Goal: Book appointment/travel/reservation

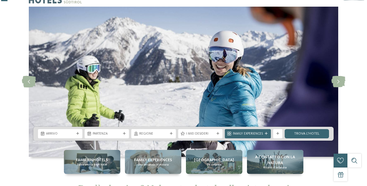
scroll to position [25, 0]
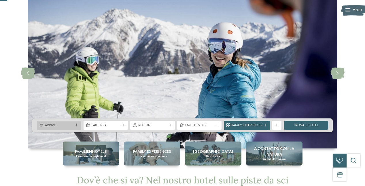
click at [77, 122] on div "Arrivo" at bounding box center [59, 124] width 44 height 9
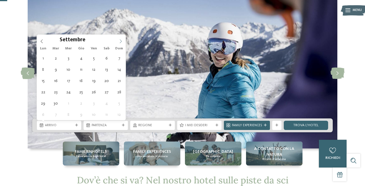
click at [121, 40] on icon at bounding box center [121, 41] width 4 height 4
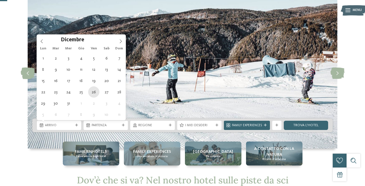
type div "26.12.2025"
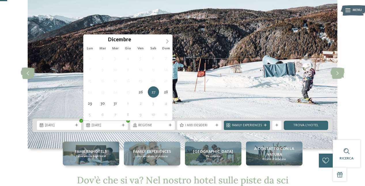
type input "****"
click at [167, 41] on icon at bounding box center [167, 41] width 4 height 4
type div "02.01.2026"
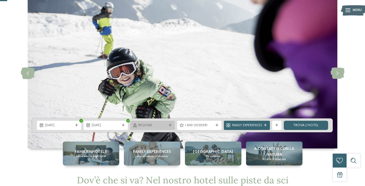
click at [146, 124] on span "Regione" at bounding box center [152, 125] width 28 height 5
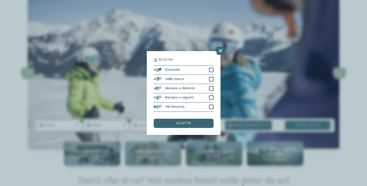
click at [247, 90] on div "Regione Dolomiti" at bounding box center [183, 93] width 367 height 186
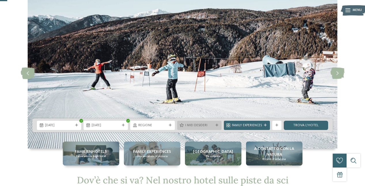
click at [203, 125] on span "I miei desideri" at bounding box center [199, 125] width 28 height 5
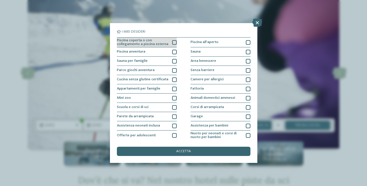
click at [173, 42] on div at bounding box center [174, 42] width 5 height 5
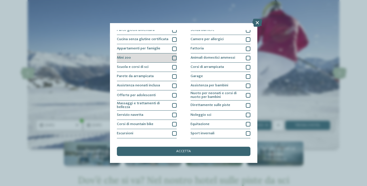
scroll to position [41, 0]
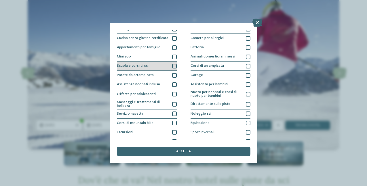
click at [174, 65] on div at bounding box center [174, 66] width 5 height 5
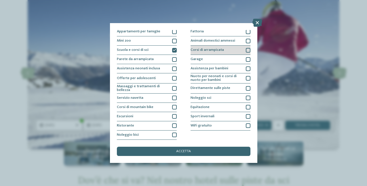
scroll to position [76, 0]
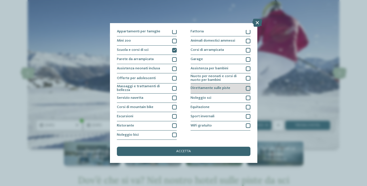
click at [247, 86] on div at bounding box center [248, 88] width 5 height 5
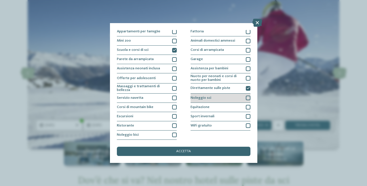
click at [248, 95] on div at bounding box center [248, 97] width 5 height 5
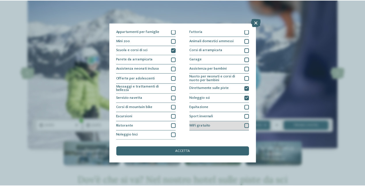
scroll to position [101, 0]
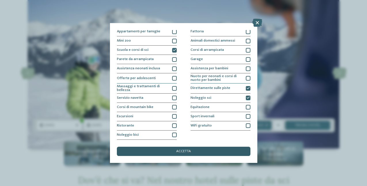
click at [205, 146] on div "accetta" at bounding box center [184, 150] width 134 height 9
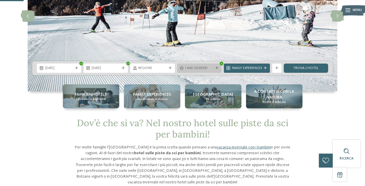
scroll to position [82, 0]
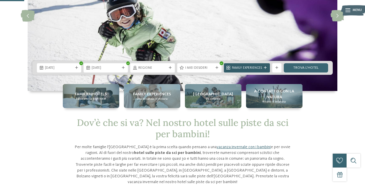
click at [266, 69] on icon at bounding box center [265, 67] width 3 height 3
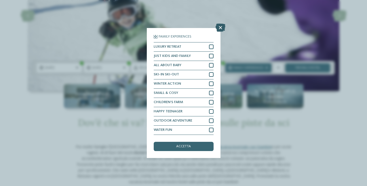
click at [219, 24] on icon at bounding box center [221, 28] width 10 height 8
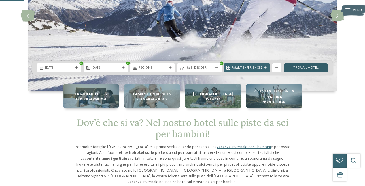
click at [313, 69] on link "trova l’hotel" at bounding box center [306, 67] width 44 height 9
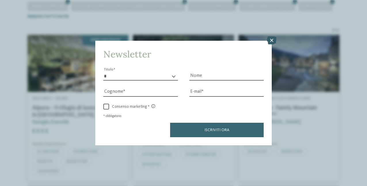
click at [273, 36] on icon at bounding box center [272, 40] width 10 height 8
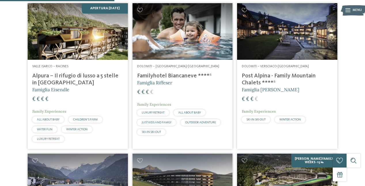
scroll to position [173, 0]
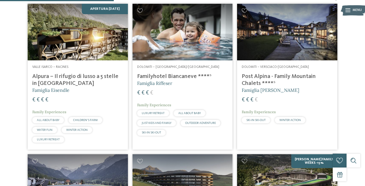
click at [165, 76] on h4 "Familyhotel Biancaneve ****ˢ" at bounding box center [182, 76] width 91 height 7
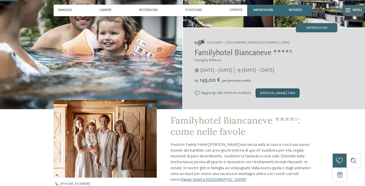
scroll to position [64, 0]
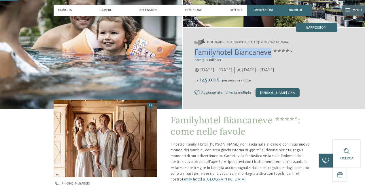
drag, startPoint x: 194, startPoint y: 52, endPoint x: 273, endPoint y: 52, distance: 78.4
click at [273, 52] on span "Familyhotel Biancaneve ****ˢ" at bounding box center [244, 53] width 98 height 8
copy span "Familyhotel Biancaneve"
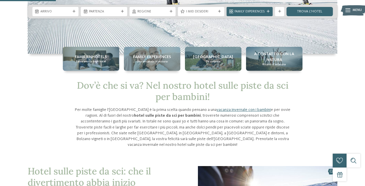
scroll to position [91, 0]
